Goal: Task Accomplishment & Management: Complete application form

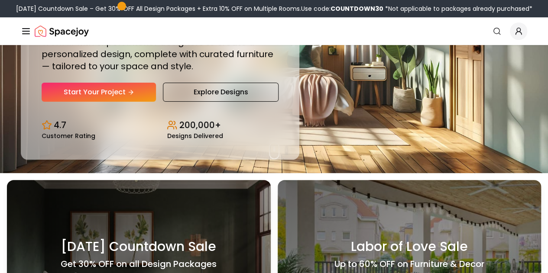
scroll to position [87, 0]
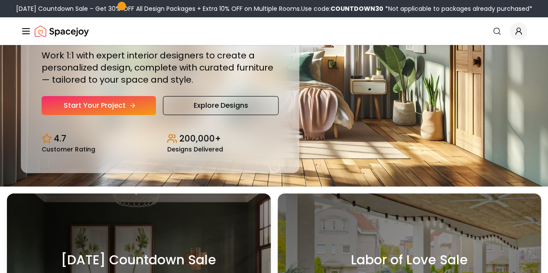
click at [94, 115] on link "Start Your Project" at bounding box center [99, 105] width 114 height 19
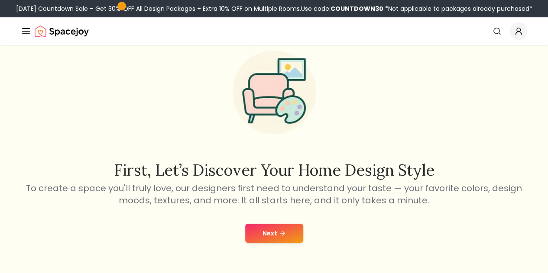
scroll to position [87, 0]
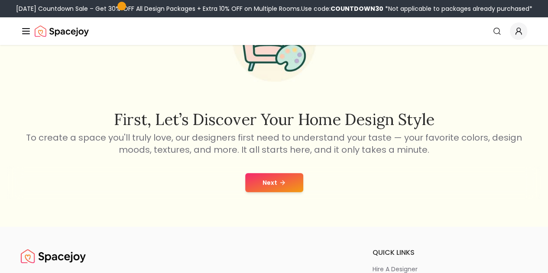
drag, startPoint x: 250, startPoint y: 180, endPoint x: 255, endPoint y: 179, distance: 4.4
click at [254, 180] on button "Next" at bounding box center [274, 182] width 58 height 19
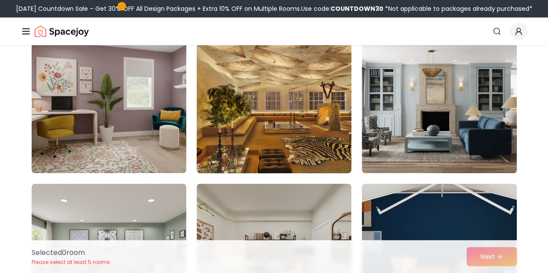
scroll to position [693, 0]
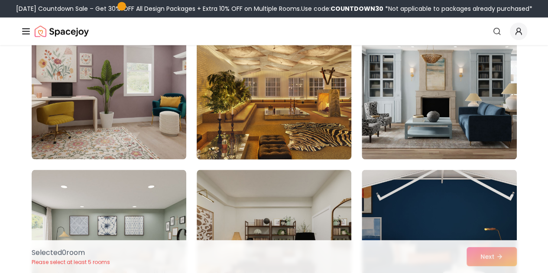
click at [274, 124] on img at bounding box center [274, 90] width 162 height 146
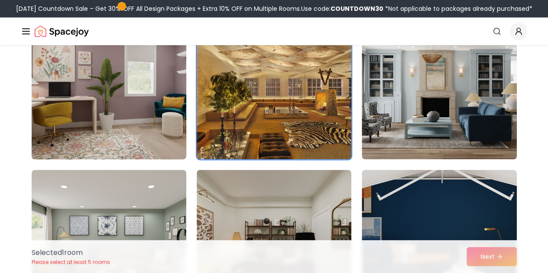
click at [133, 104] on img at bounding box center [109, 90] width 162 height 146
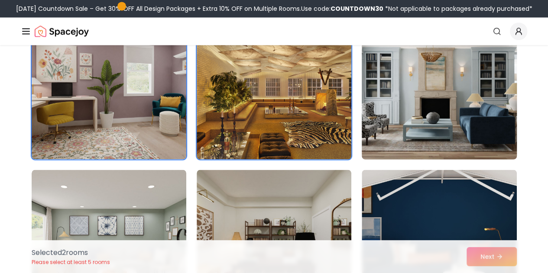
click at [453, 120] on img at bounding box center [439, 90] width 162 height 146
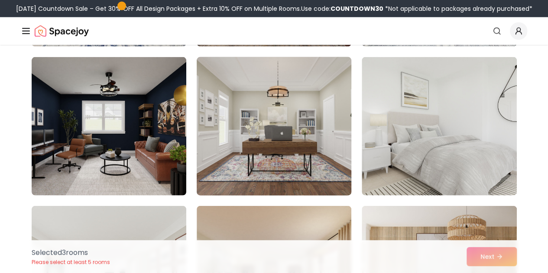
scroll to position [953, 0]
